Goal: Task Accomplishment & Management: Manage account settings

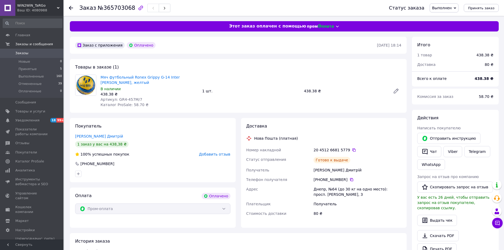
click at [28, 55] on span "Заказы" at bounding box center [32, 53] width 34 height 5
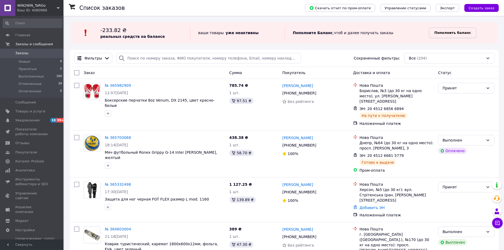
click at [443, 30] on span "Пополнить баланс" at bounding box center [453, 32] width 37 height 5
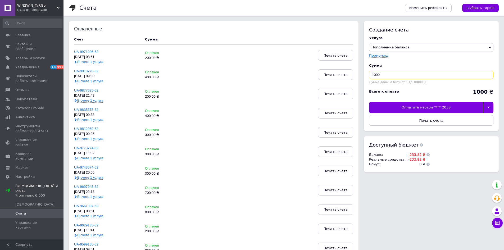
click at [383, 74] on input "1000" at bounding box center [431, 75] width 124 height 8
click at [375, 74] on input "1000" at bounding box center [431, 75] width 124 height 8
type input "300"
click at [474, 107] on div "Оплатить картой **** 2038" at bounding box center [426, 107] width 114 height 11
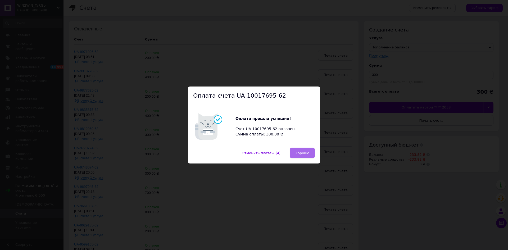
click at [301, 152] on span "Хорошо" at bounding box center [302, 153] width 14 height 4
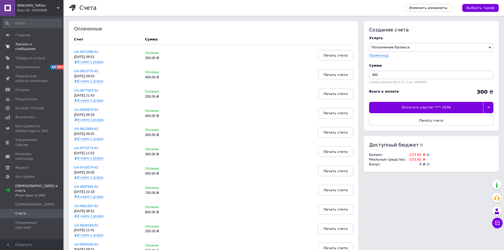
click at [35, 40] on link "Заказы и сообщения 0 0" at bounding box center [32, 47] width 65 height 14
